Goal: Information Seeking & Learning: Learn about a topic

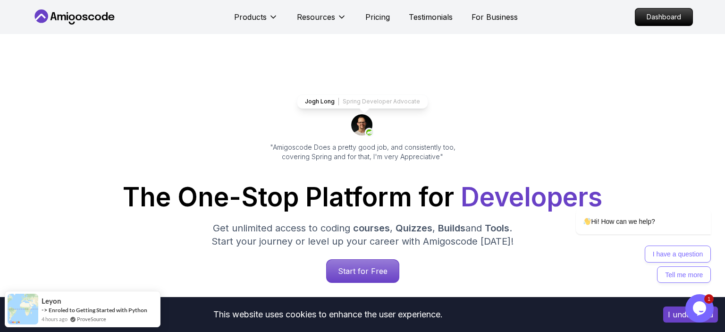
click at [662, 27] on nav "Products Resources Pricing Testimonials For Business Dashboard" at bounding box center [362, 17] width 661 height 34
click at [660, 18] on p "Dashboard" at bounding box center [664, 17] width 54 height 16
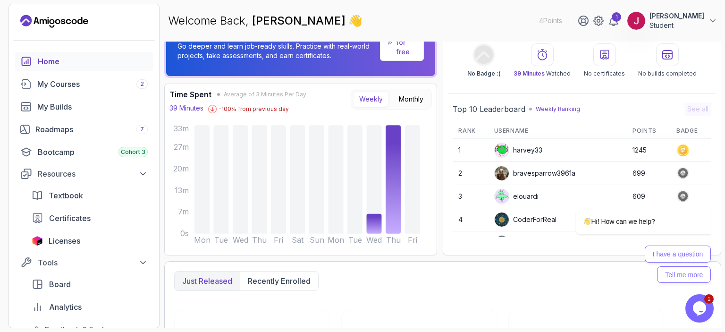
scroll to position [54, 0]
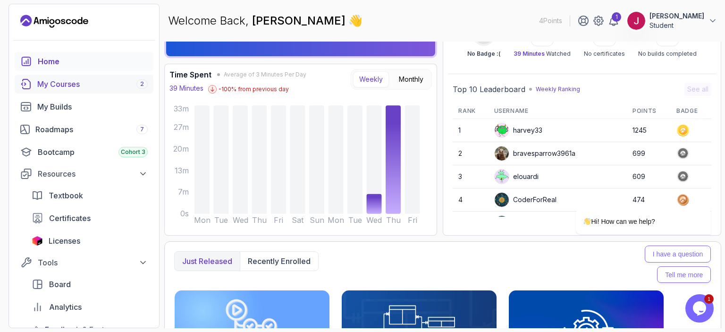
click at [82, 85] on div "My Courses 2" at bounding box center [92, 83] width 110 height 11
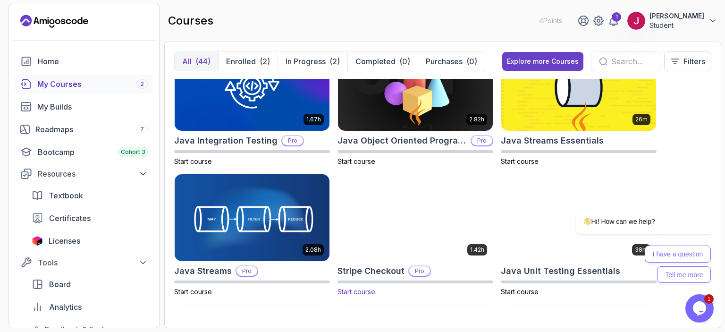
scroll to position [870, 0]
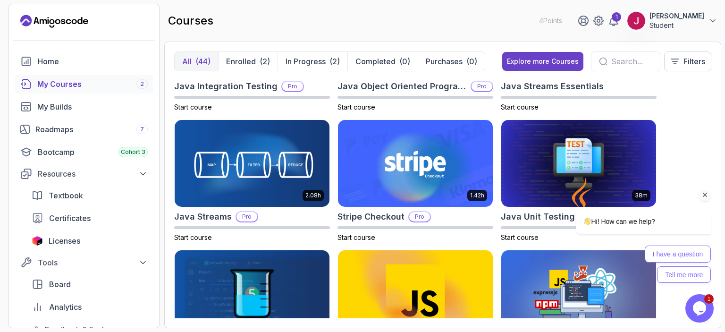
click at [704, 136] on div "Hi! How can we help? I have a question Tell me more" at bounding box center [630, 205] width 170 height 166
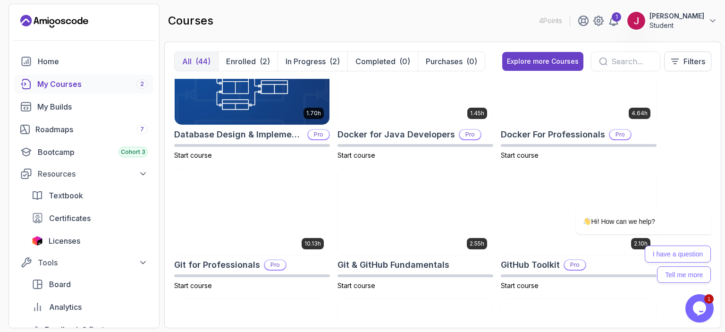
scroll to position [0, 0]
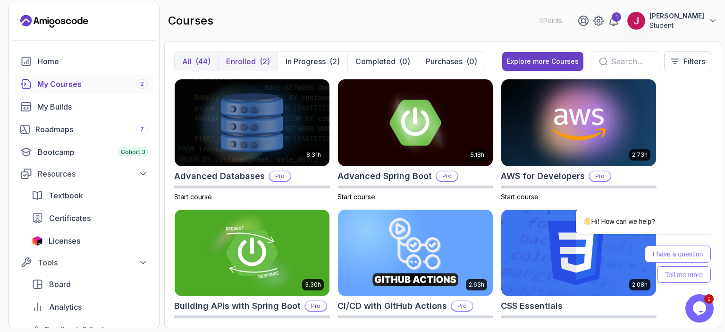
click at [267, 67] on button "Enrolled (2)" at bounding box center [247, 61] width 59 height 19
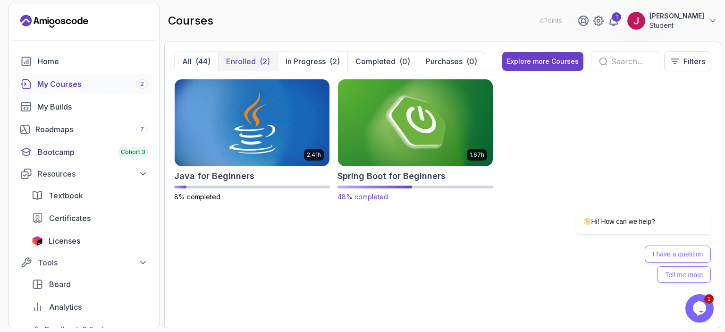
click at [397, 144] on img at bounding box center [415, 122] width 162 height 91
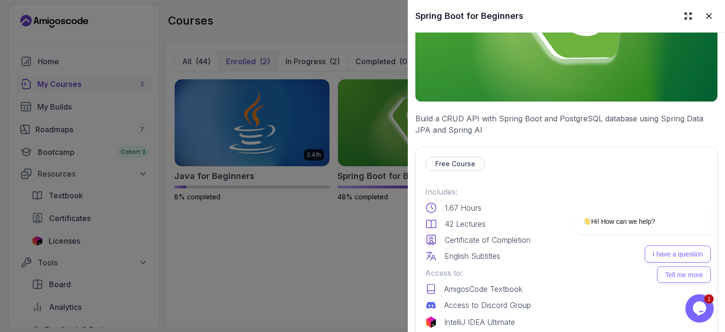
click at [499, 78] on img at bounding box center [566, 17] width 302 height 170
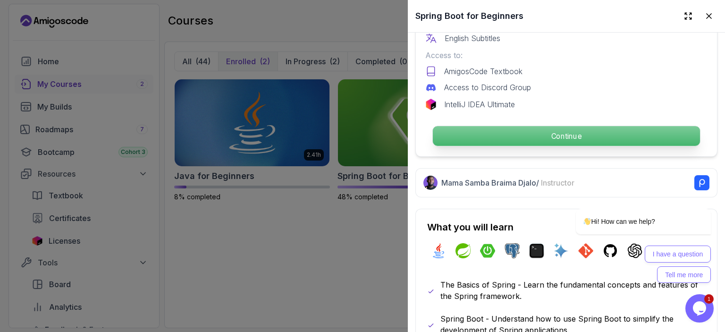
click at [500, 134] on p "Continue" at bounding box center [566, 136] width 267 height 20
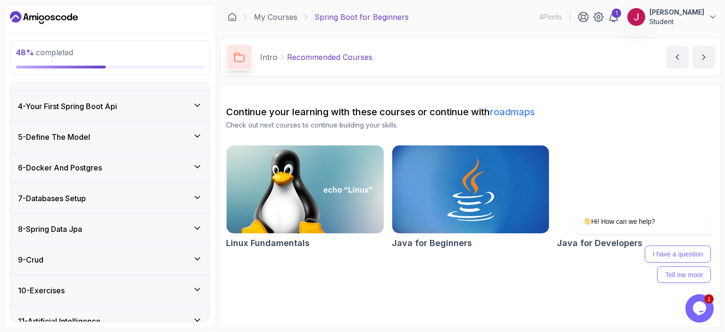
scroll to position [206, 0]
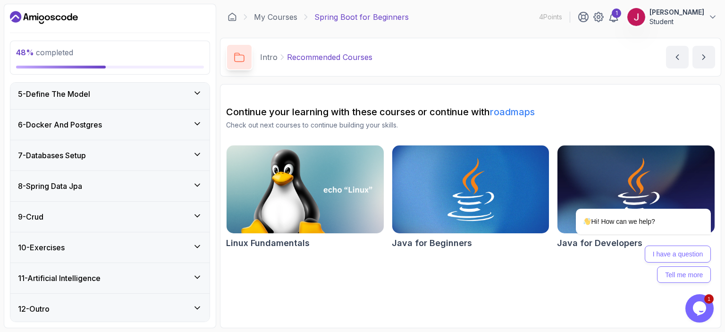
click at [156, 169] on div "1 - Intro 1 - Slides slides 2 - Recommended Courses related-courses 2 - Intro T…" at bounding box center [109, 202] width 199 height 239
click at [159, 161] on div "7 - Databases Setup" at bounding box center [109, 155] width 199 height 30
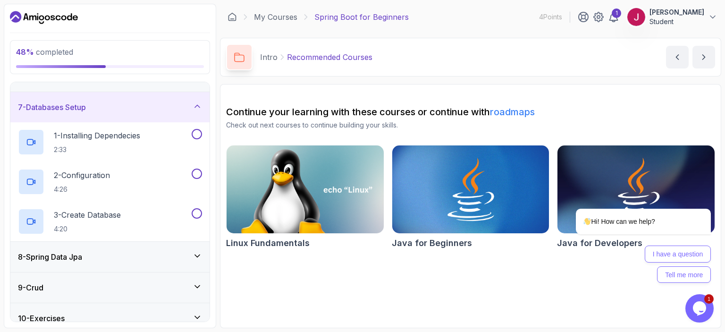
scroll to position [126, 0]
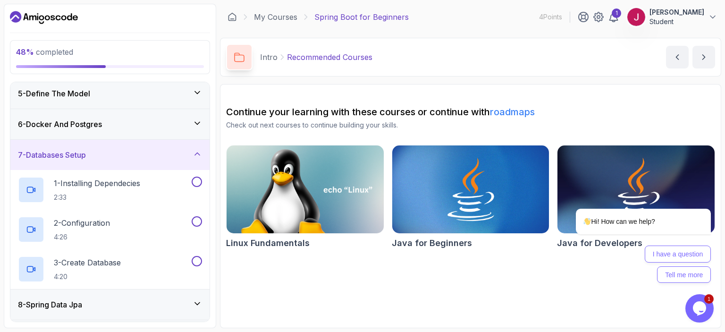
click at [134, 126] on div "6 - Docker And Postgres" at bounding box center [110, 123] width 184 height 11
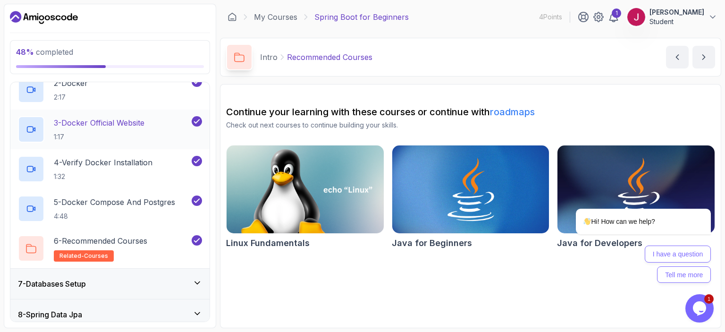
scroll to position [290, 0]
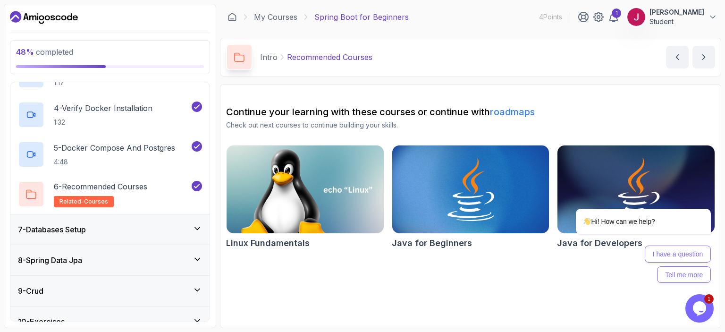
click at [172, 218] on div "7 - Databases Setup" at bounding box center [109, 229] width 199 height 30
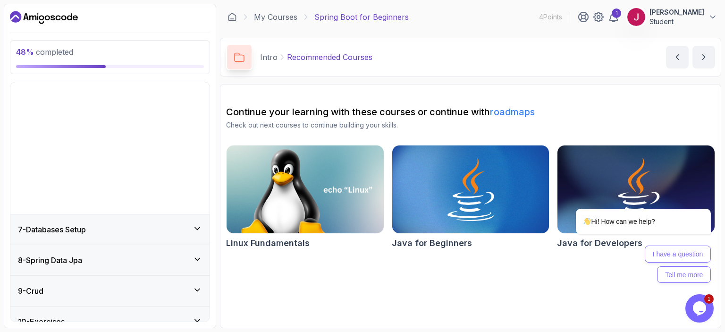
scroll to position [126, 0]
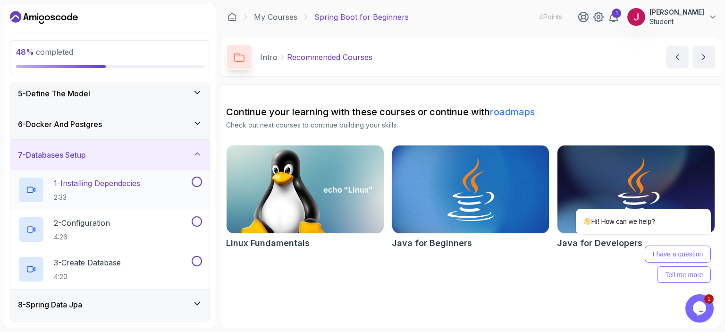
click at [103, 186] on p "1 - Installing Dependecies" at bounding box center [97, 182] width 86 height 11
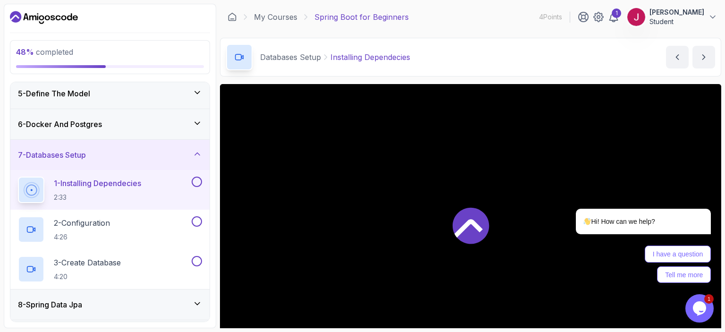
scroll to position [109, 0]
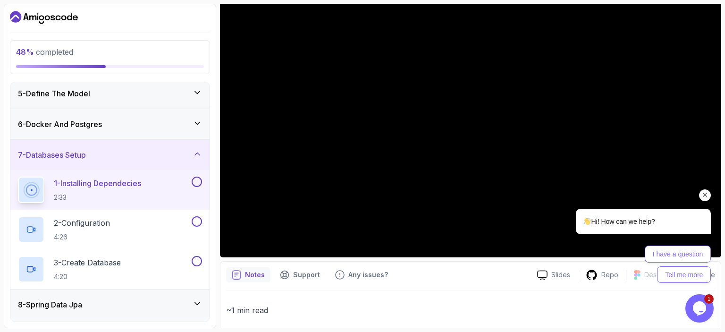
click at [705, 197] on icon "Chat attention grabber" at bounding box center [705, 195] width 8 height 8
